Goal: Task Accomplishment & Management: Manage account settings

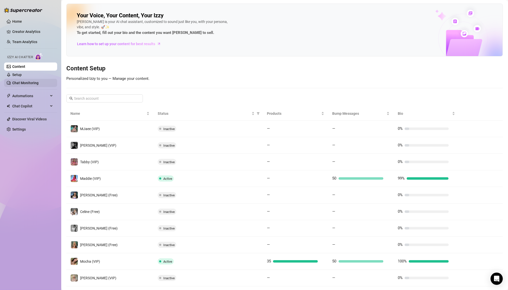
click at [26, 81] on link "Chat Monitoring" at bounding box center [25, 83] width 26 height 4
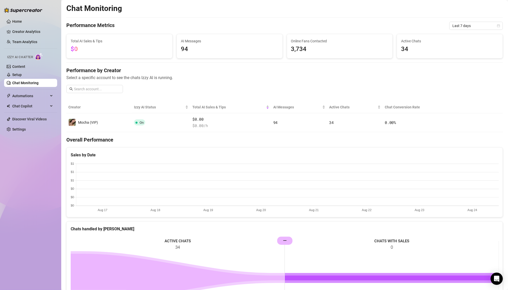
click at [27, 134] on ul "Home Creator Analytics Team Analytics Izzy AI Chatter Content Setup Chat Monito…" at bounding box center [30, 75] width 53 height 120
click at [25, 127] on link "Settings" at bounding box center [19, 129] width 14 height 4
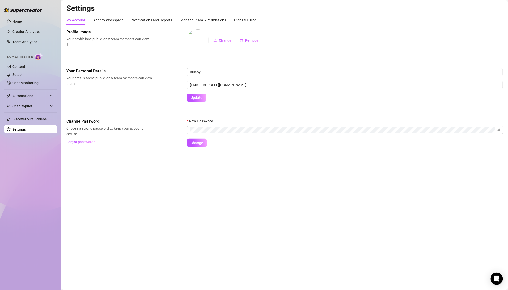
click at [183, 25] on div "My Account Agency Workspace Notifications and Reports Manage Team & Permissions…" at bounding box center [284, 81] width 437 height 132
click at [185, 21] on div "Manage Team & Permissions" at bounding box center [203, 20] width 46 height 6
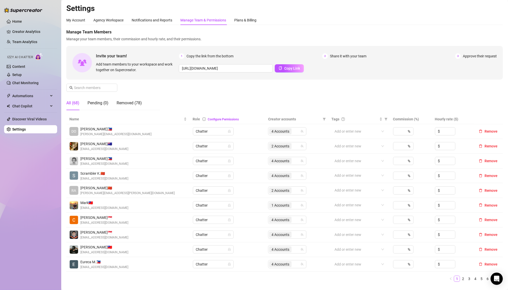
click at [116, 81] on div "Manage Team Members Manage your team members, their commission and hourly rate,…" at bounding box center [284, 71] width 437 height 85
click at [113, 85] on span at bounding box center [112, 88] width 3 height 6
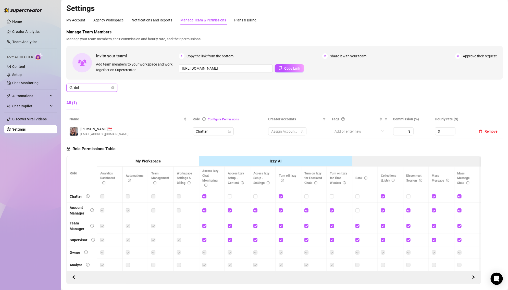
type input "doll"
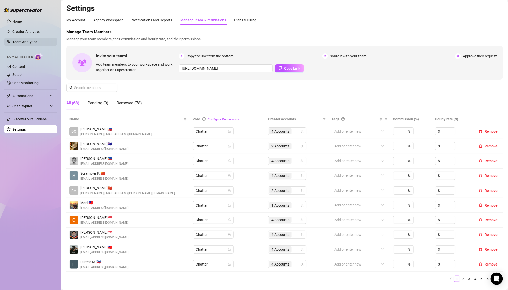
click at [37, 43] on link "Team Analytics" at bounding box center [24, 42] width 25 height 4
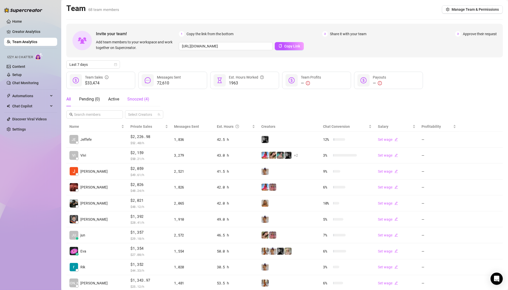
click at [146, 100] on span "Snoozed ( 4 )" at bounding box center [138, 99] width 22 height 5
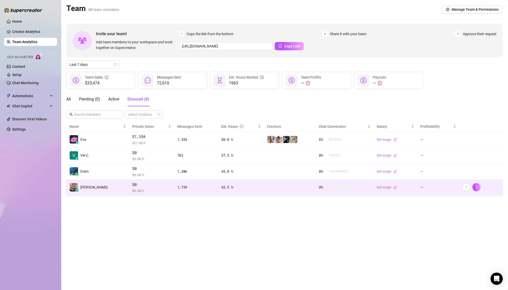
click at [129, 180] on td "$0 $ 0.00 /h" at bounding box center [151, 188] width 45 height 16
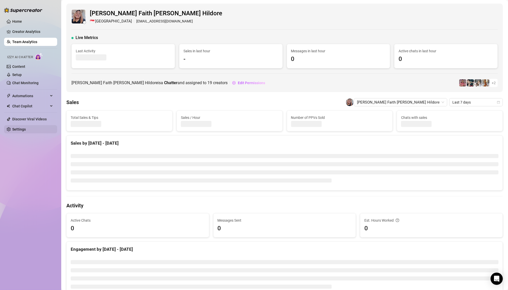
click at [26, 127] on link "Settings" at bounding box center [19, 129] width 14 height 4
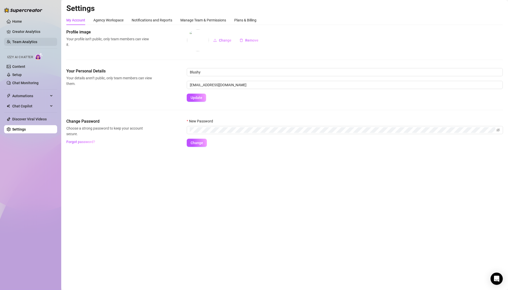
click at [37, 42] on link "Team Analytics" at bounding box center [24, 42] width 25 height 4
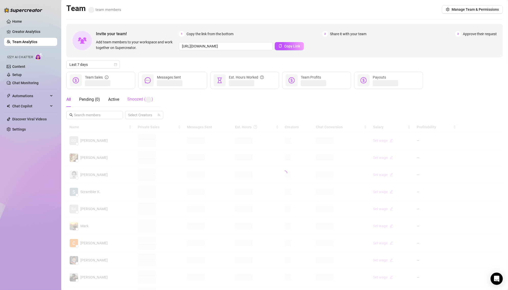
click at [139, 103] on div "Snoozed ( )" at bounding box center [140, 99] width 26 height 15
click at [96, 112] on input "text" at bounding box center [95, 115] width 42 height 6
click at [78, 103] on div "All Pending ( 0 ) Active Snoozed ( 1 )" at bounding box center [107, 99] width 83 height 14
click at [67, 99] on div "All" at bounding box center [68, 99] width 5 height 6
click at [91, 118] on span at bounding box center [94, 115] width 57 height 8
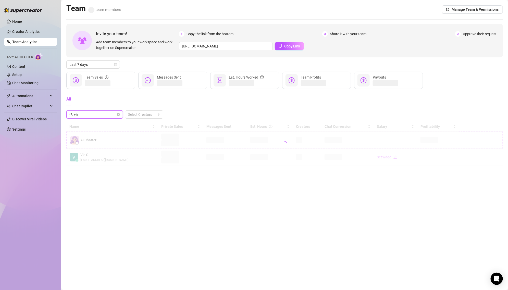
type input "vie"
click at [109, 158] on div at bounding box center [284, 144] width 437 height 44
click at [119, 165] on main "Team team members Manage Team & Permissions Invite your team! Add team members …" at bounding box center [284, 145] width 447 height 290
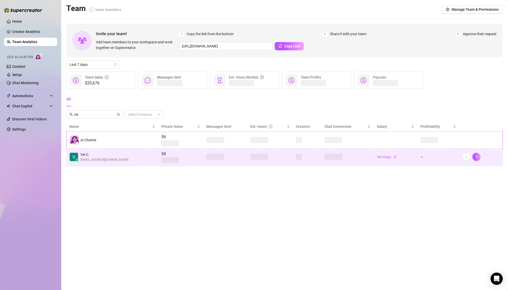
click at [108, 154] on span "Vie C." at bounding box center [104, 155] width 48 height 6
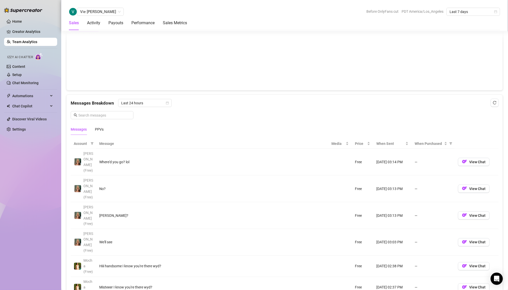
scroll to position [282, 0]
